Goal: Find contact information: Find contact information

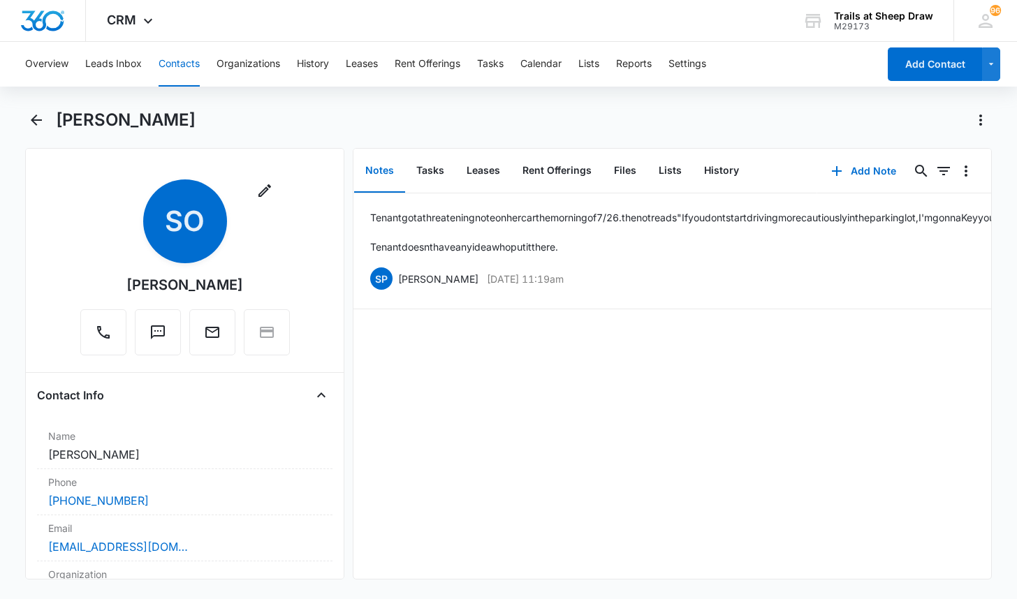
scroll to position [3073, 0]
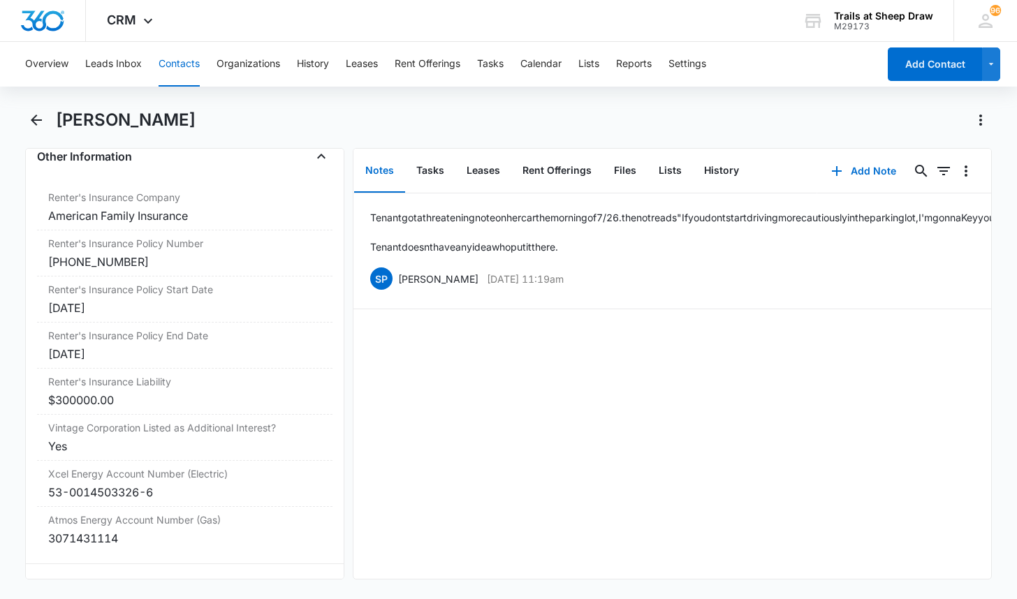
click at [169, 64] on button "Contacts" at bounding box center [179, 64] width 41 height 45
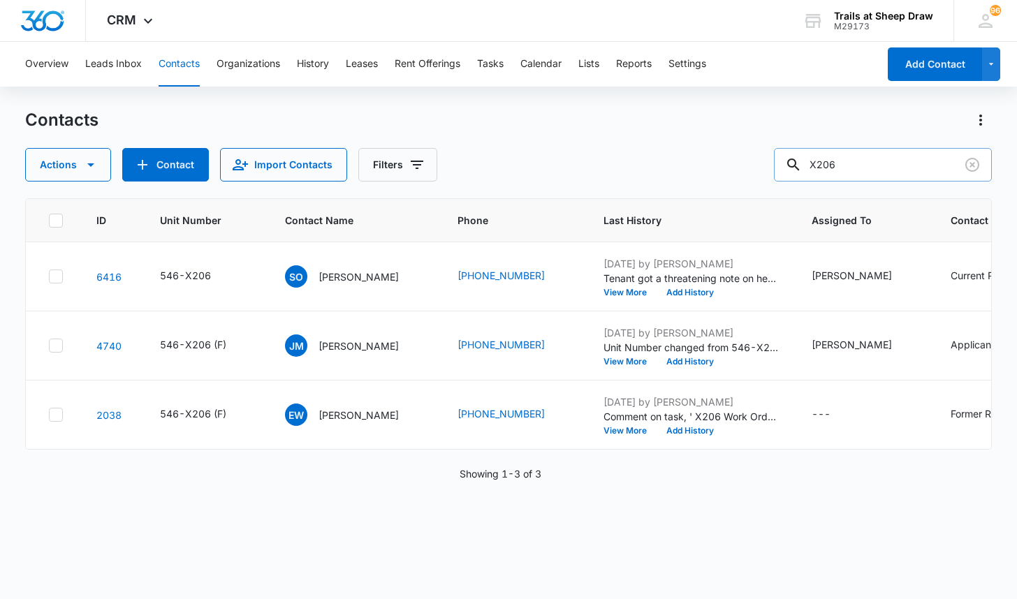
click at [885, 168] on input "X206" at bounding box center [883, 165] width 218 height 34
type input "O103"
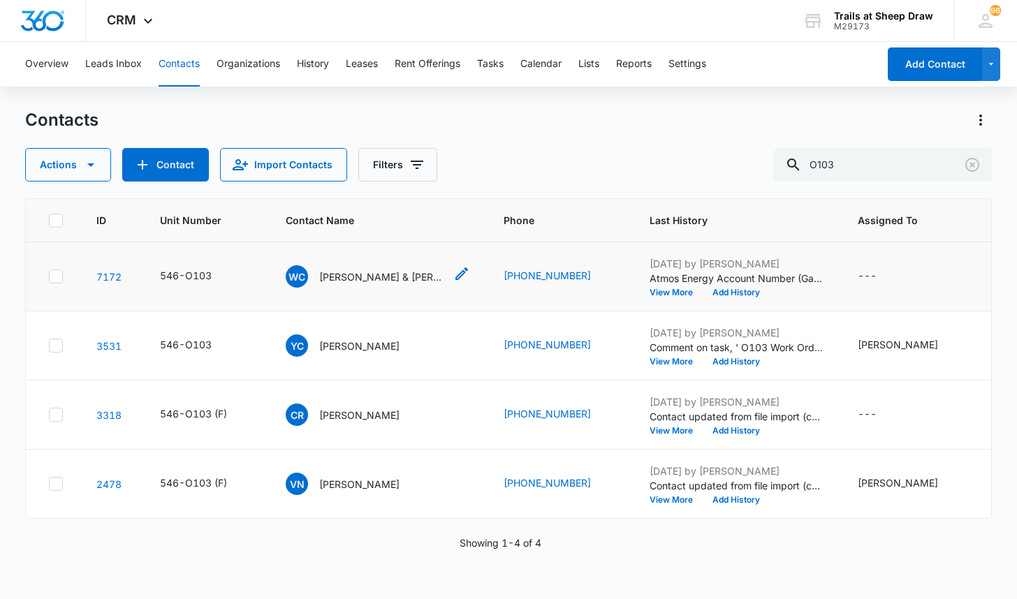
click at [348, 279] on p "[PERSON_NAME] & [PERSON_NAME]" at bounding box center [382, 277] width 126 height 15
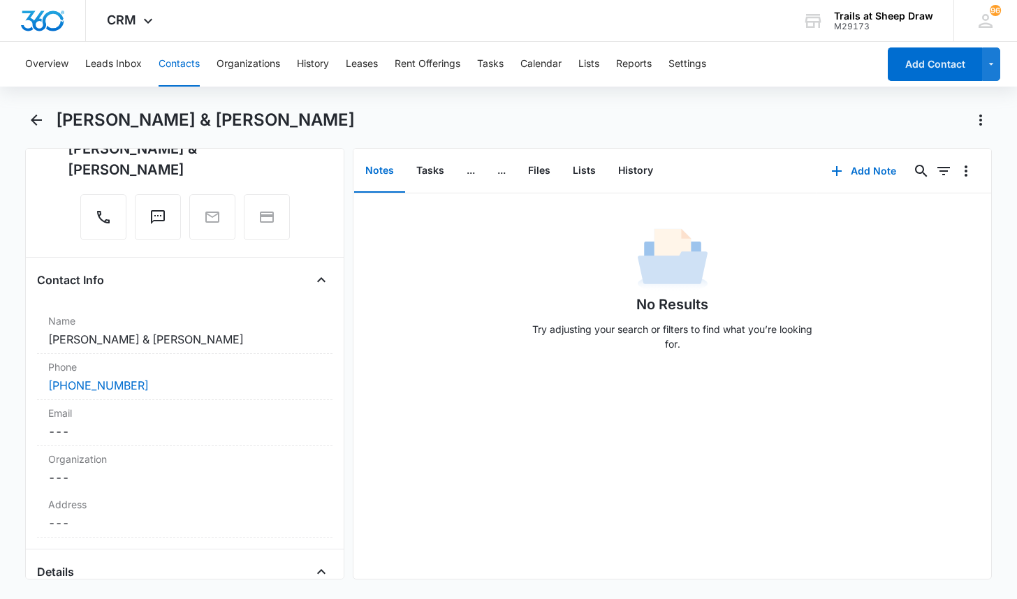
scroll to position [140, 0]
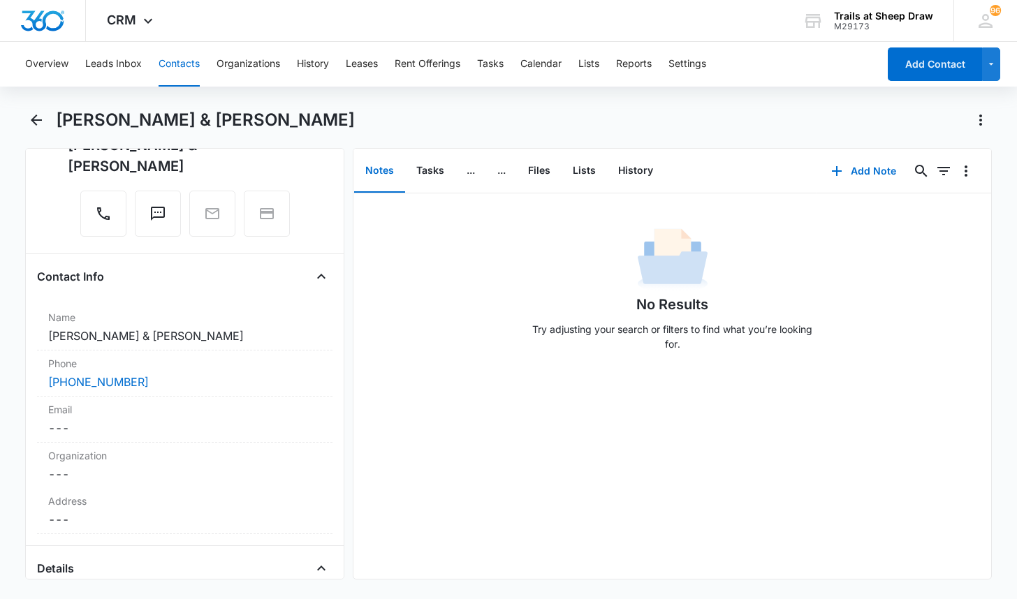
click at [539, 119] on div "[PERSON_NAME] & [PERSON_NAME]" at bounding box center [524, 120] width 936 height 22
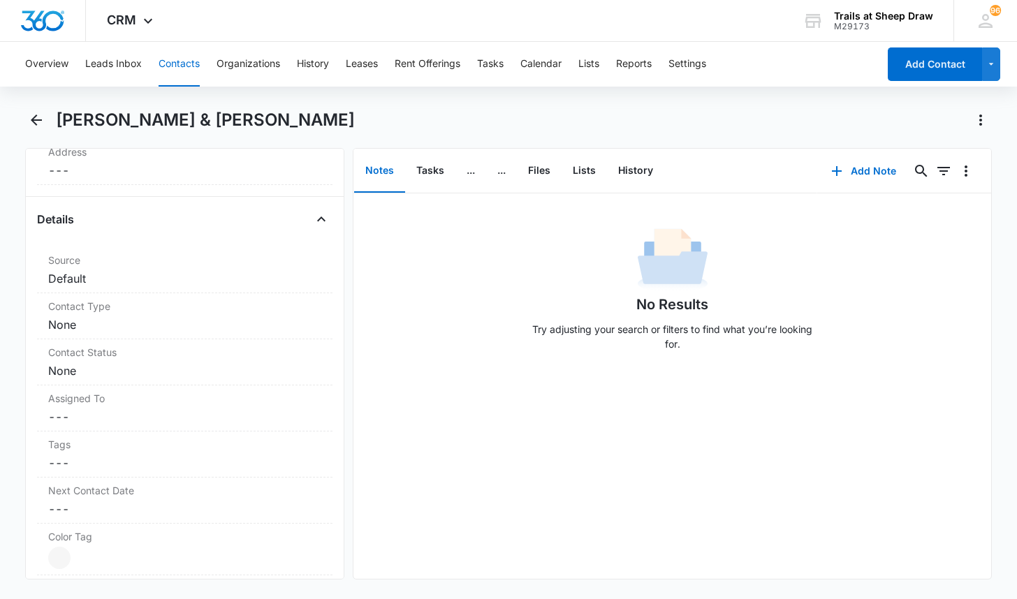
scroll to position [419, 0]
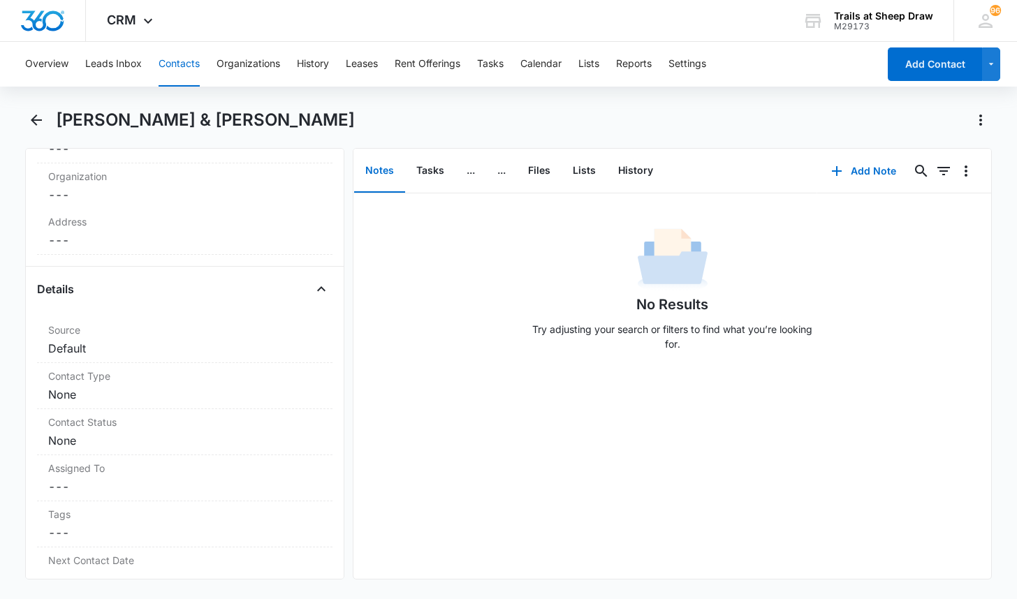
click at [178, 65] on button "Contacts" at bounding box center [179, 64] width 41 height 45
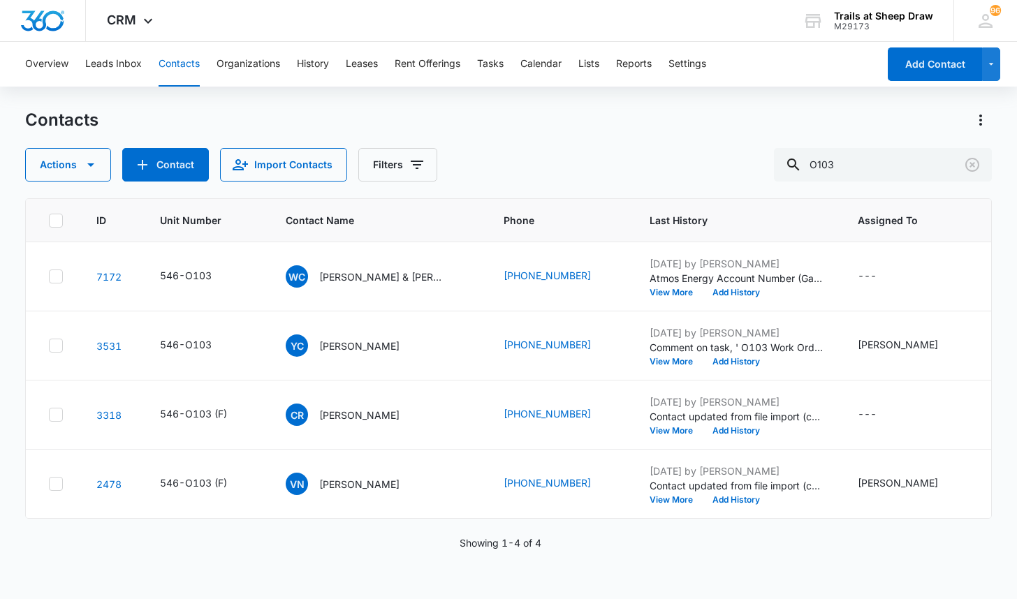
click at [478, 115] on div "Contacts" at bounding box center [508, 120] width 966 height 22
click at [847, 156] on input "O103" at bounding box center [883, 165] width 218 height 34
click at [850, 157] on input "O103" at bounding box center [883, 165] width 218 height 34
click at [850, 159] on input "O103" at bounding box center [883, 165] width 218 height 34
click at [848, 159] on input "O103" at bounding box center [883, 165] width 218 height 34
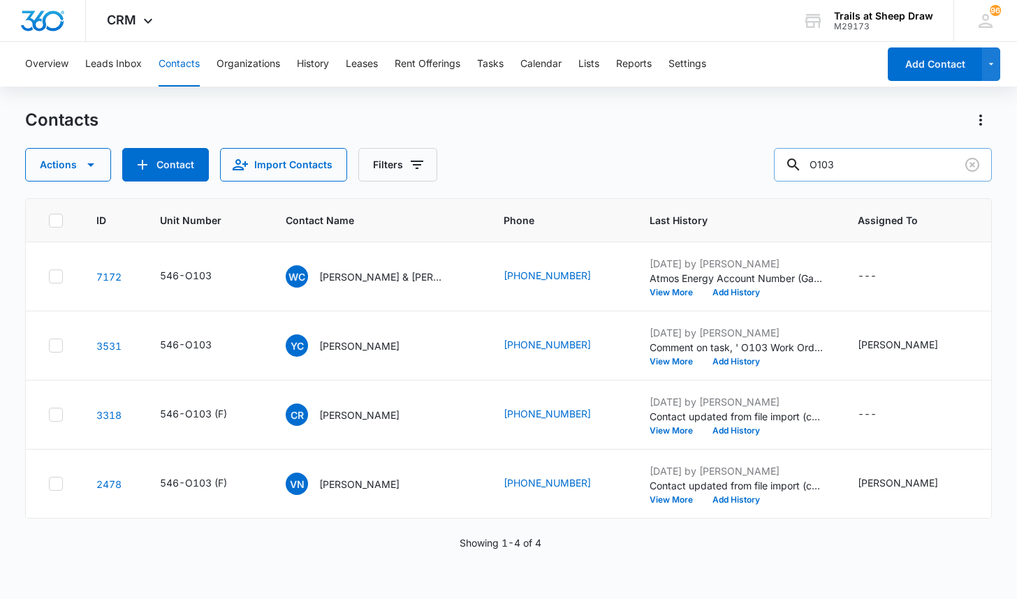
click at [848, 159] on input "O103" at bounding box center [883, 165] width 218 height 34
click at [413, 94] on div "Overview Leads Inbox Contacts Organizations History Leases Rent Offerings Tasks…" at bounding box center [508, 320] width 1017 height 556
click at [946, 172] on input "O103" at bounding box center [883, 165] width 218 height 34
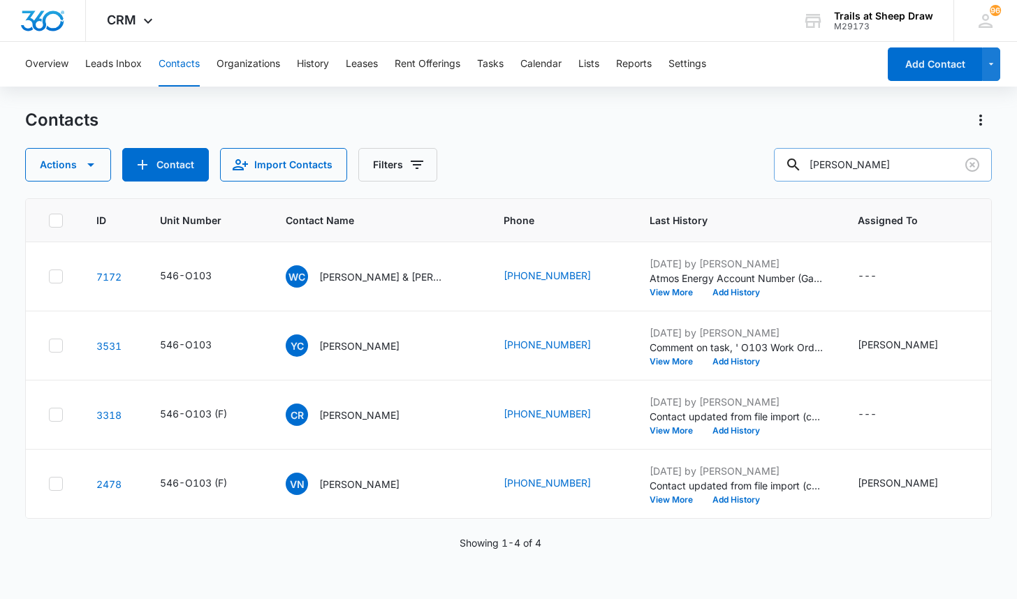
type input "[PERSON_NAME]"
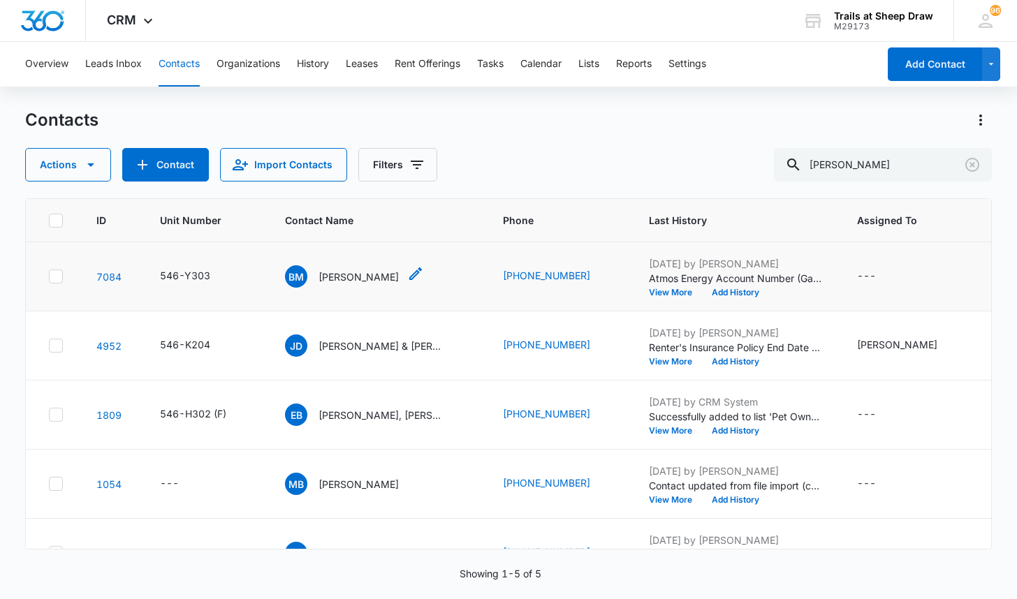
click at [360, 277] on p "[PERSON_NAME]" at bounding box center [358, 277] width 80 height 15
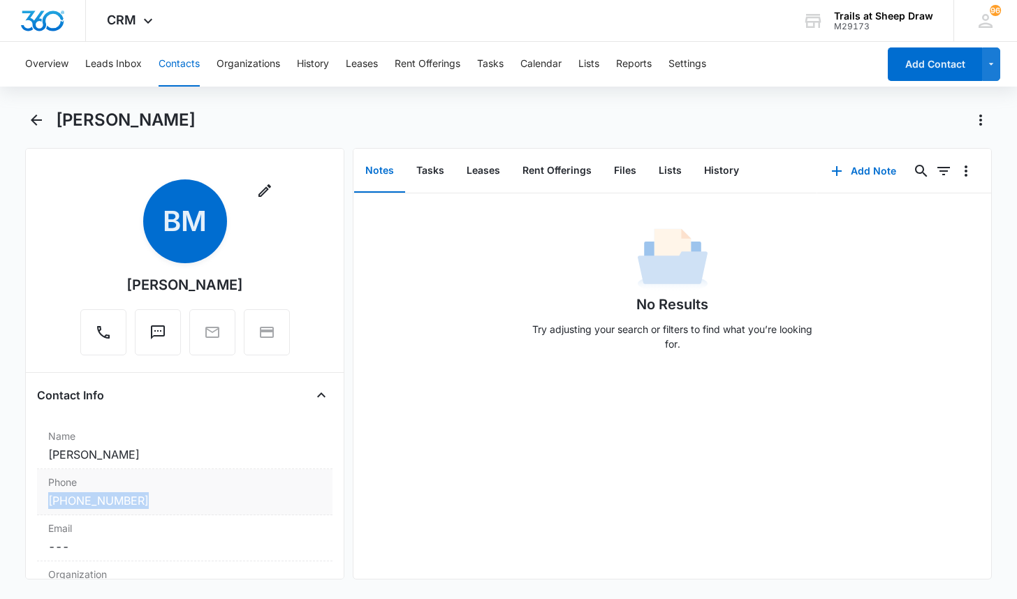
drag, startPoint x: 36, startPoint y: 499, endPoint x: 149, endPoint y: 507, distance: 114.1
click at [149, 507] on div "Remove [PERSON_NAME] Contact Info Name Cancel Save Changes [PERSON_NAME] Phone …" at bounding box center [184, 364] width 319 height 432
copy link "[PHONE_NUMBER]"
